Goal: Task Accomplishment & Management: Complete application form

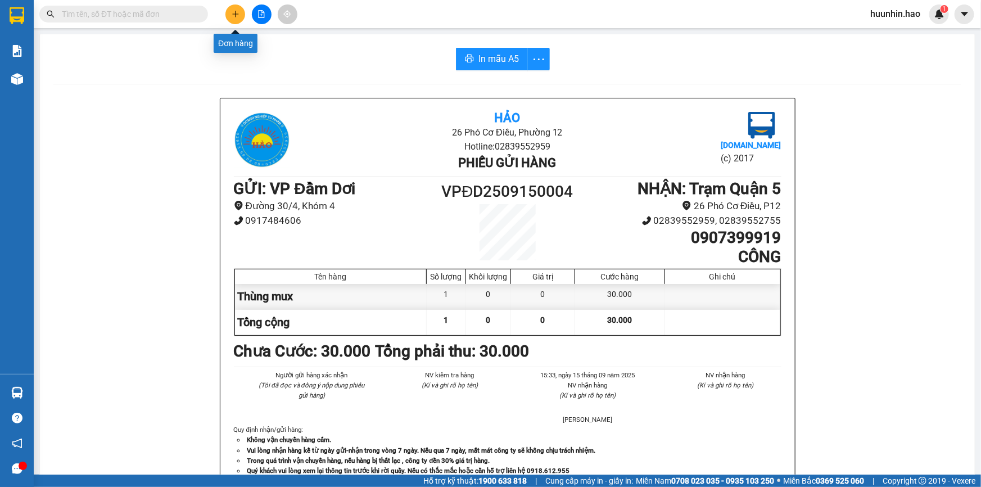
click at [243, 16] on button at bounding box center [235, 14] width 20 height 20
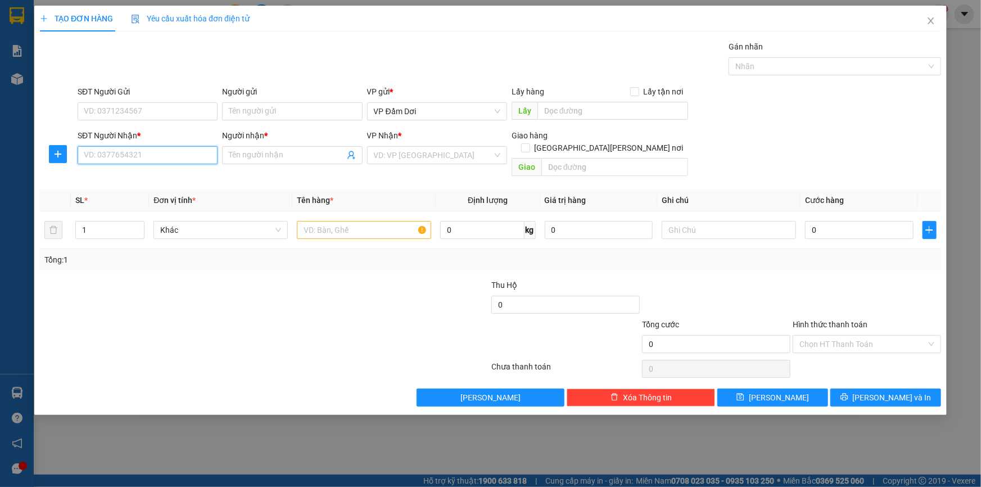
click at [174, 147] on input "SĐT Người Nhận *" at bounding box center [148, 155] width 140 height 18
drag, startPoint x: 162, startPoint y: 153, endPoint x: 174, endPoint y: 151, distance: 12.5
click at [162, 153] on input "SĐT Người Nhận *" at bounding box center [148, 155] width 140 height 18
type input "0918477114"
drag, startPoint x: 202, startPoint y: 178, endPoint x: 225, endPoint y: 137, distance: 46.8
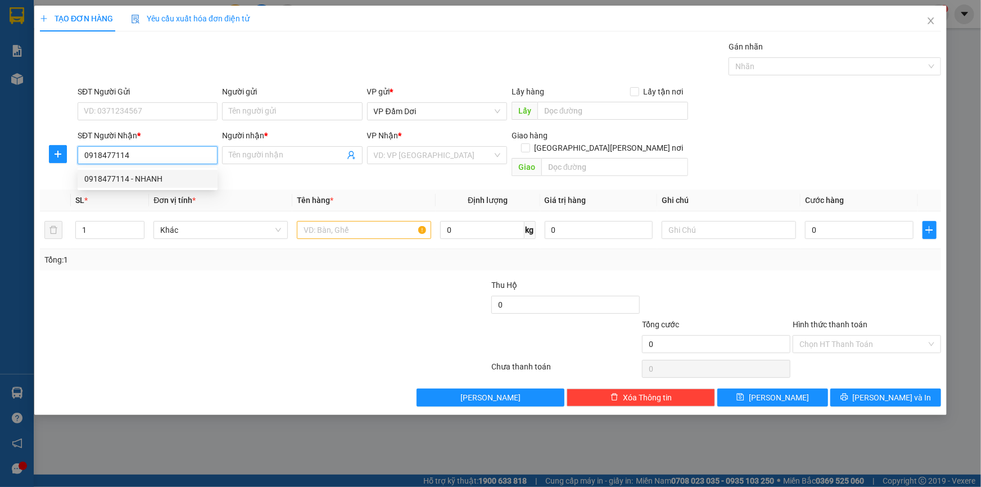
click at [202, 177] on div "0918477114 - NHANH" at bounding box center [147, 179] width 127 height 12
type input "NHANH"
type input "40.000"
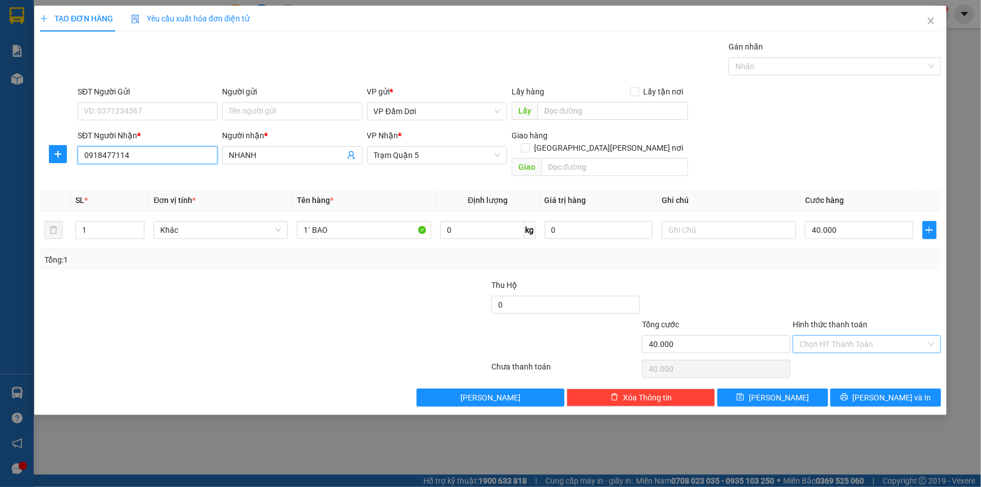
type input "0918477114"
click at [877, 336] on input "Hình thức thanh toán" at bounding box center [863, 344] width 127 height 17
click at [876, 354] on div "Tại văn phòng" at bounding box center [867, 355] width 135 height 12
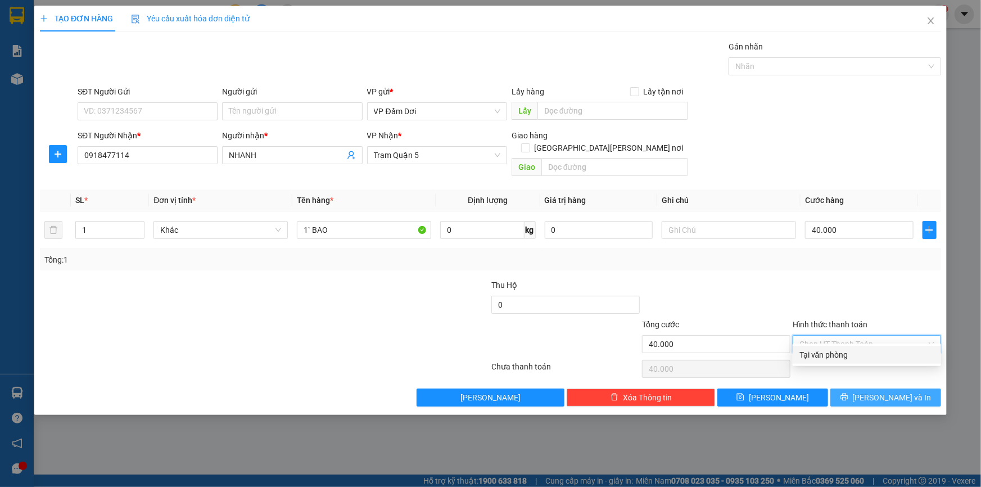
type input "0"
click at [882, 391] on span "[PERSON_NAME] và In" at bounding box center [892, 397] width 79 height 12
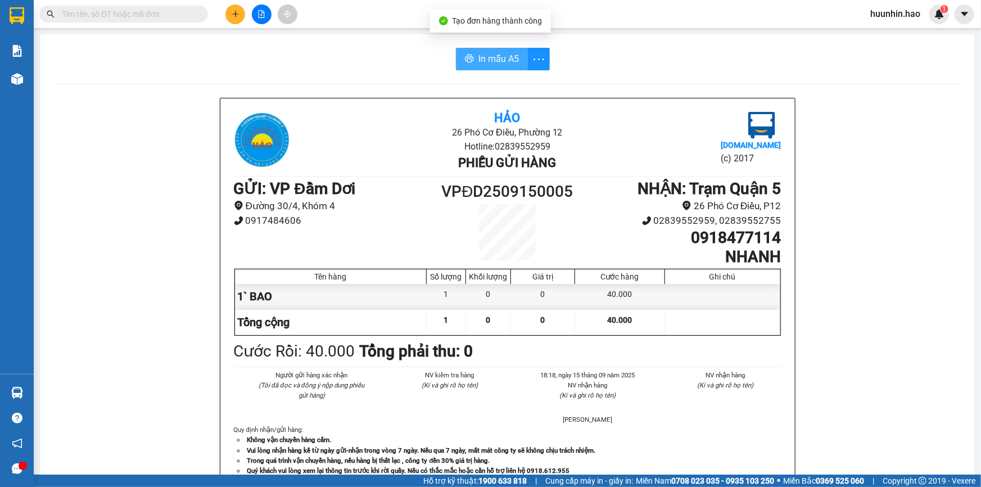
click at [481, 55] on span "In mẫu A5" at bounding box center [498, 59] width 40 height 14
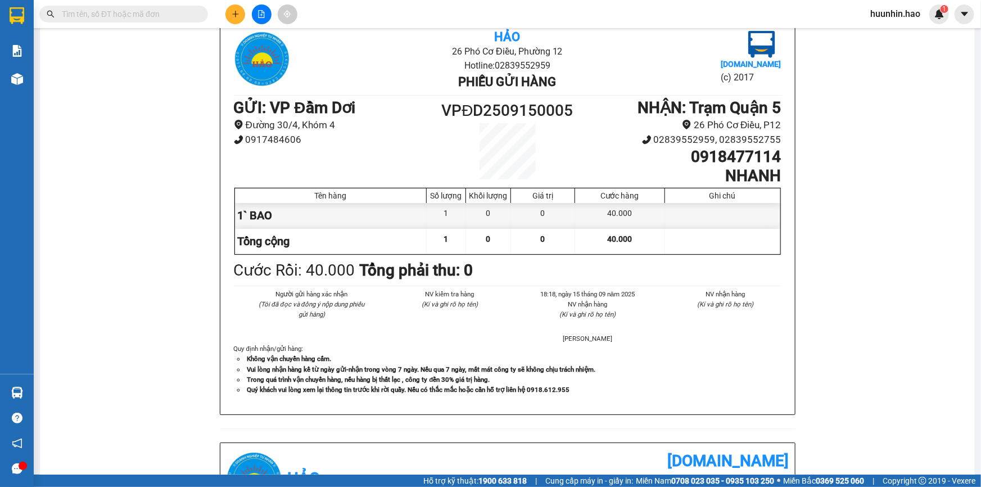
scroll to position [153, 0]
